Goal: Transaction & Acquisition: Purchase product/service

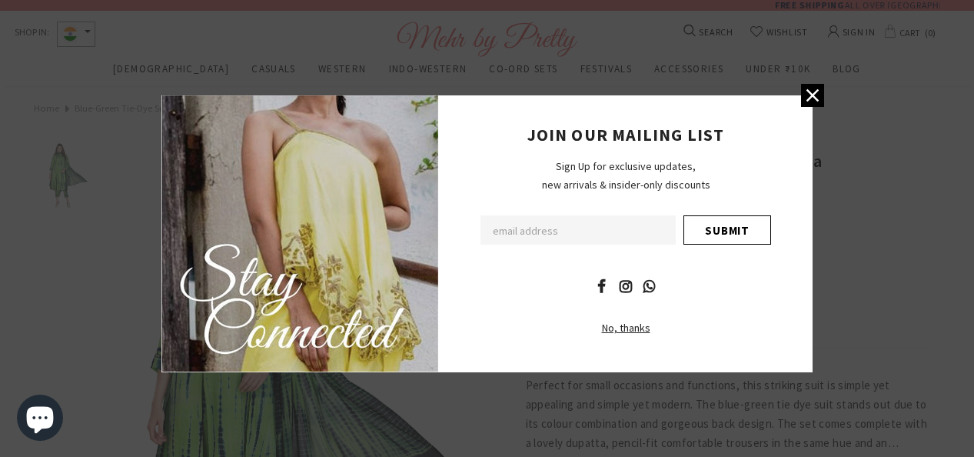
scroll to position [60, 0]
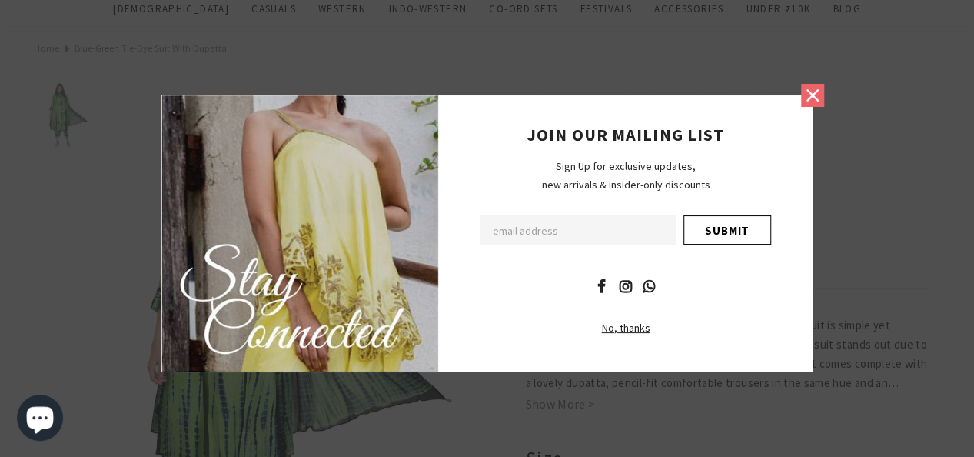
drag, startPoint x: 0, startPoint y: 0, endPoint x: 809, endPoint y: 97, distance: 814.3
click at [809, 97] on icon at bounding box center [812, 95] width 20 height 20
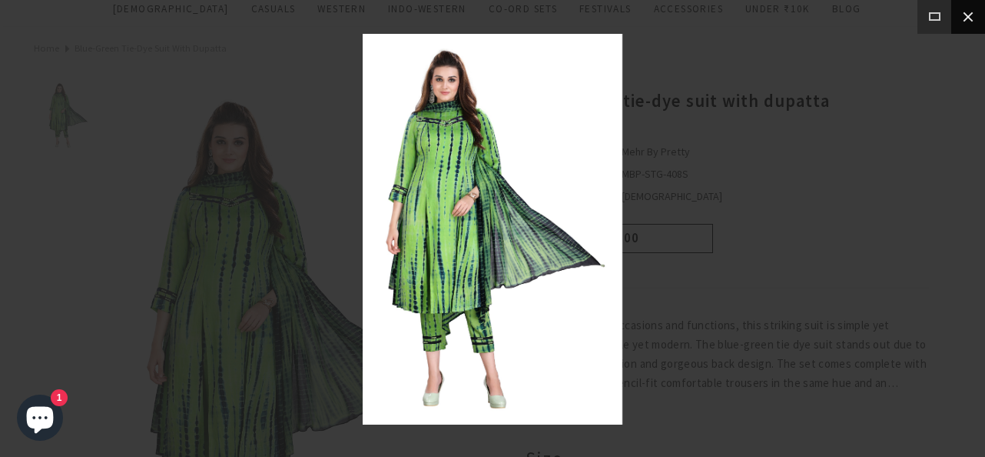
click at [967, 18] on button at bounding box center [968, 17] width 34 height 34
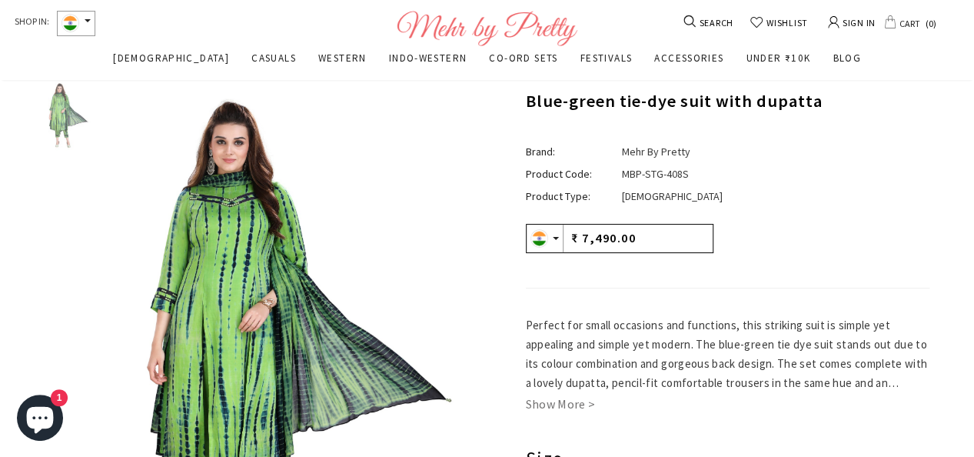
click at [532, 98] on span "Blue-green tie-dye suit with dupatta" at bounding box center [674, 101] width 297 height 22
drag, startPoint x: 532, startPoint y: 98, endPoint x: 813, endPoint y: 104, distance: 281.4
click at [813, 104] on span "Blue-green tie-dye suit with dupatta" at bounding box center [674, 101] width 297 height 22
copy span "Blue-green tie-dye suit with dupatta"
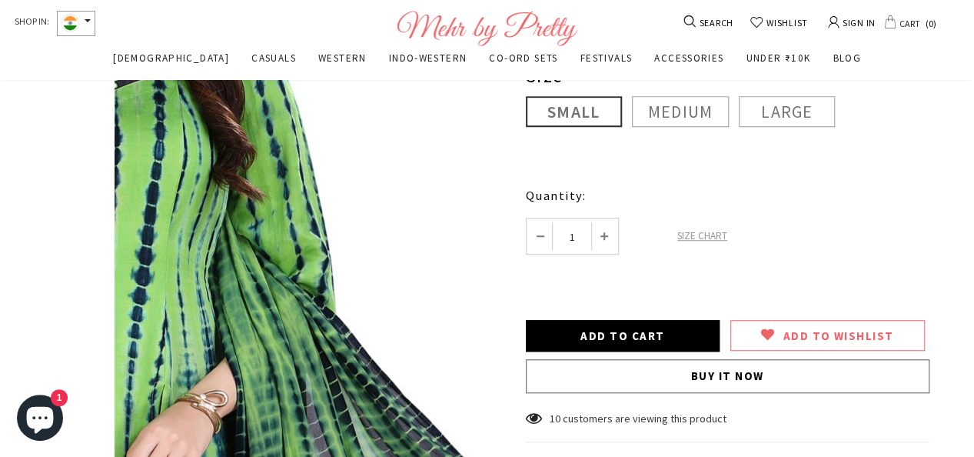
scroll to position [451, 0]
